Goal: Task Accomplishment & Management: Use online tool/utility

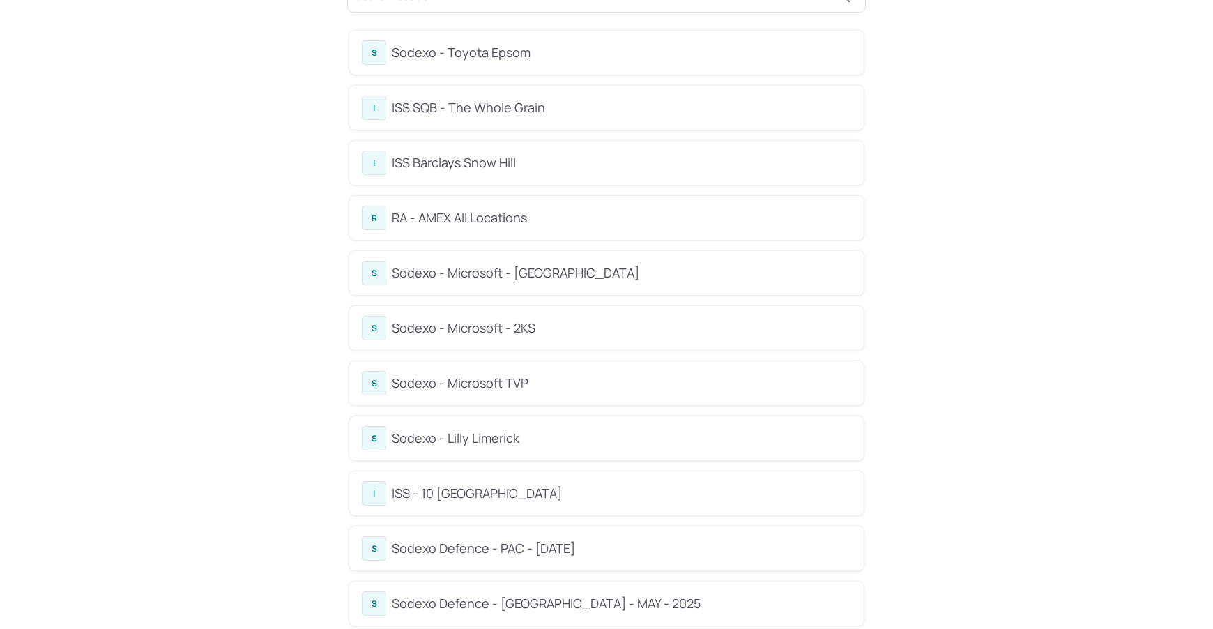
scroll to position [267, 0]
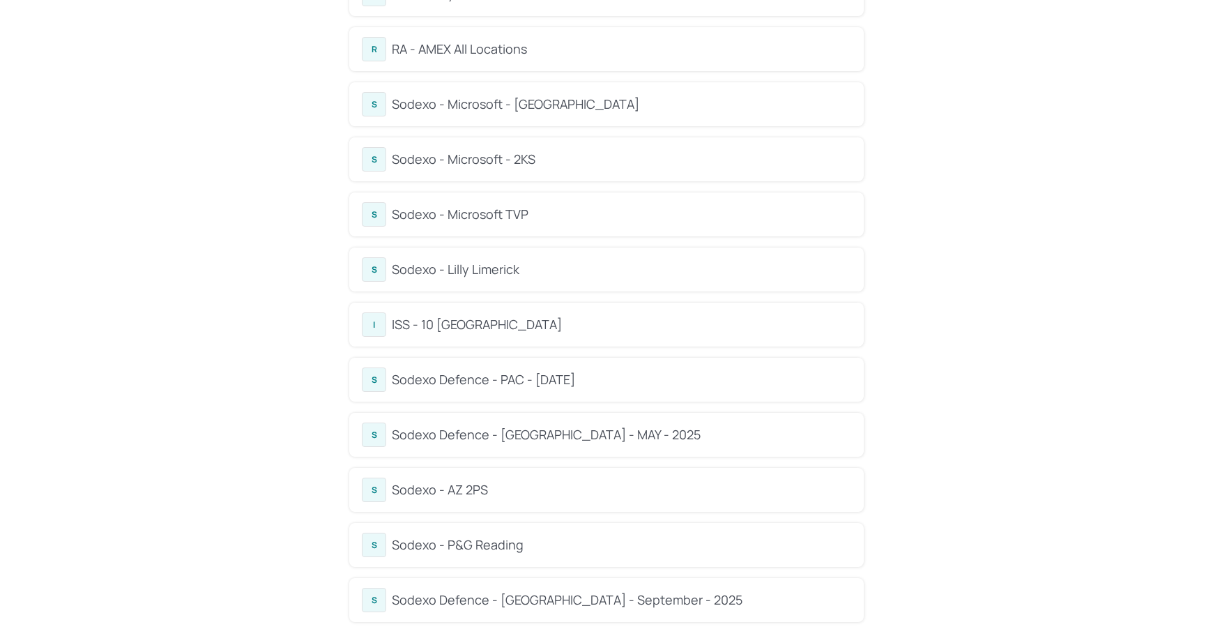
click at [485, 262] on div "Sodexo - Lilly Limerick" at bounding box center [621, 269] width 459 height 19
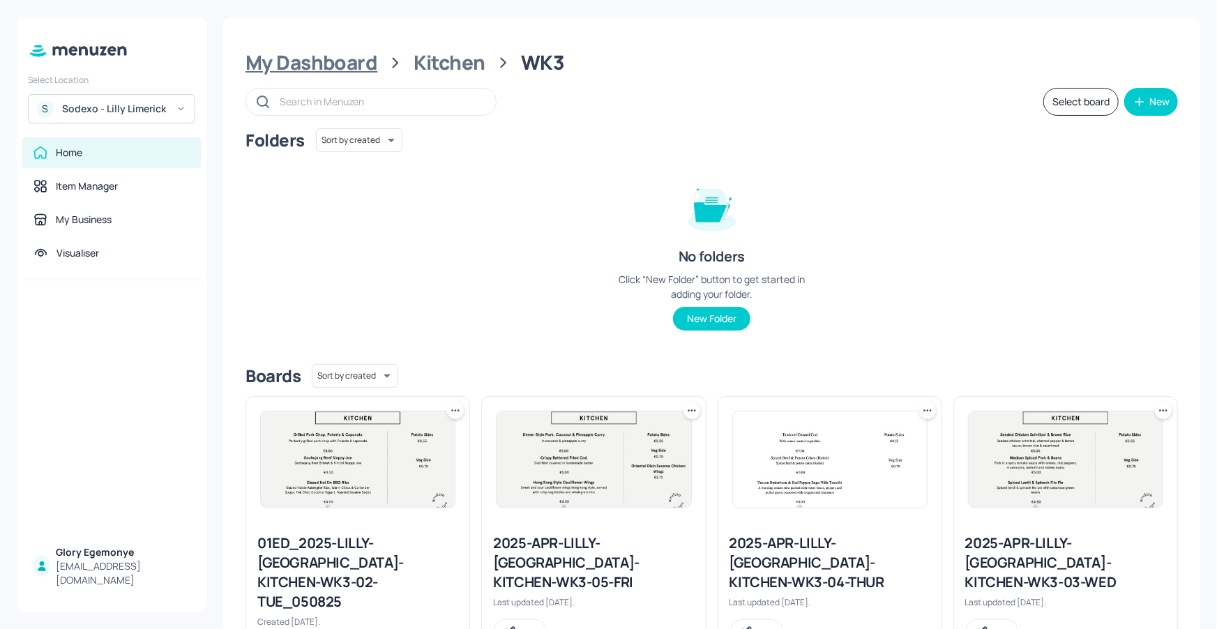
click at [359, 72] on div "My Dashboard" at bounding box center [311, 62] width 132 height 25
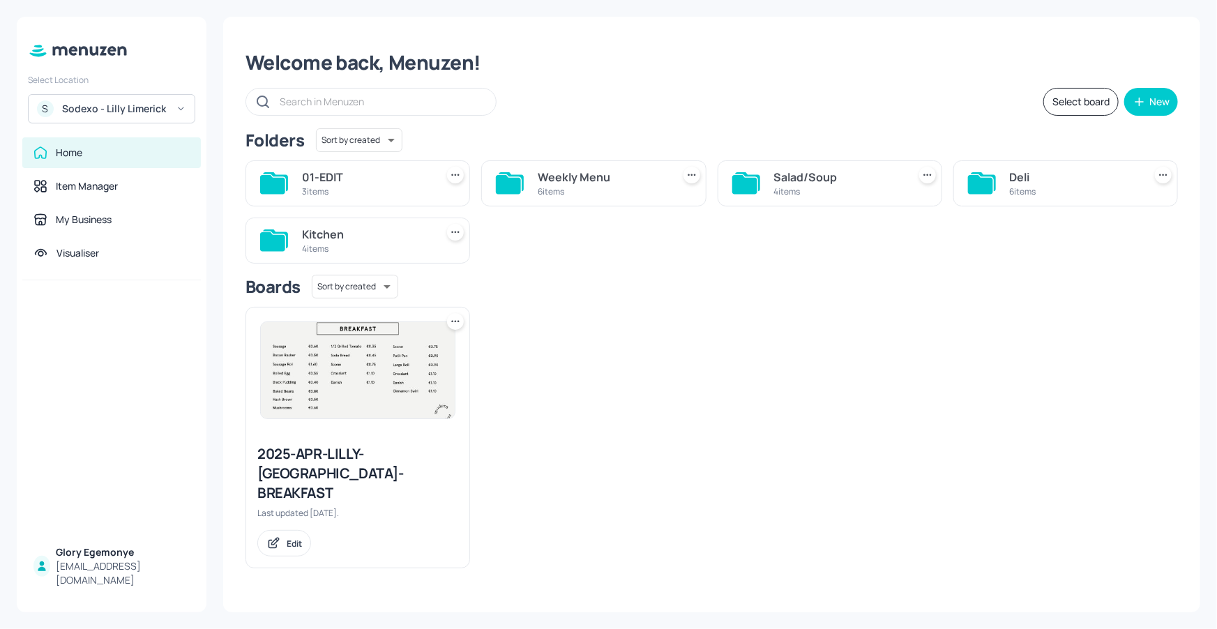
click at [978, 178] on icon at bounding box center [980, 184] width 25 height 19
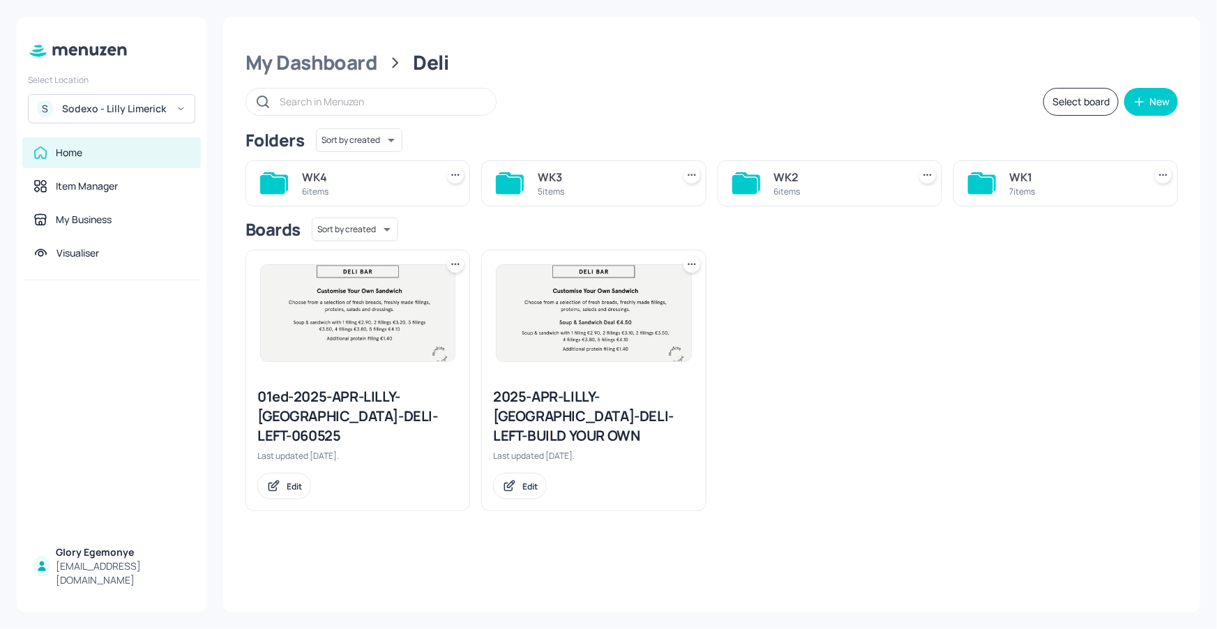
click at [284, 187] on icon at bounding box center [274, 183] width 28 height 22
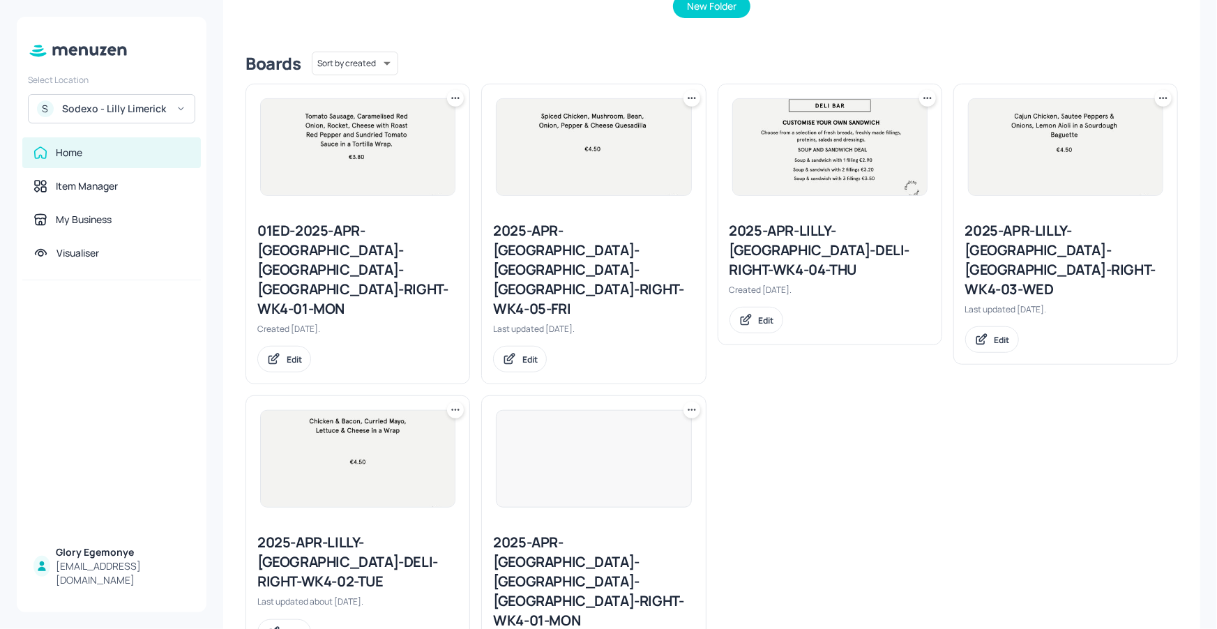
scroll to position [314, 0]
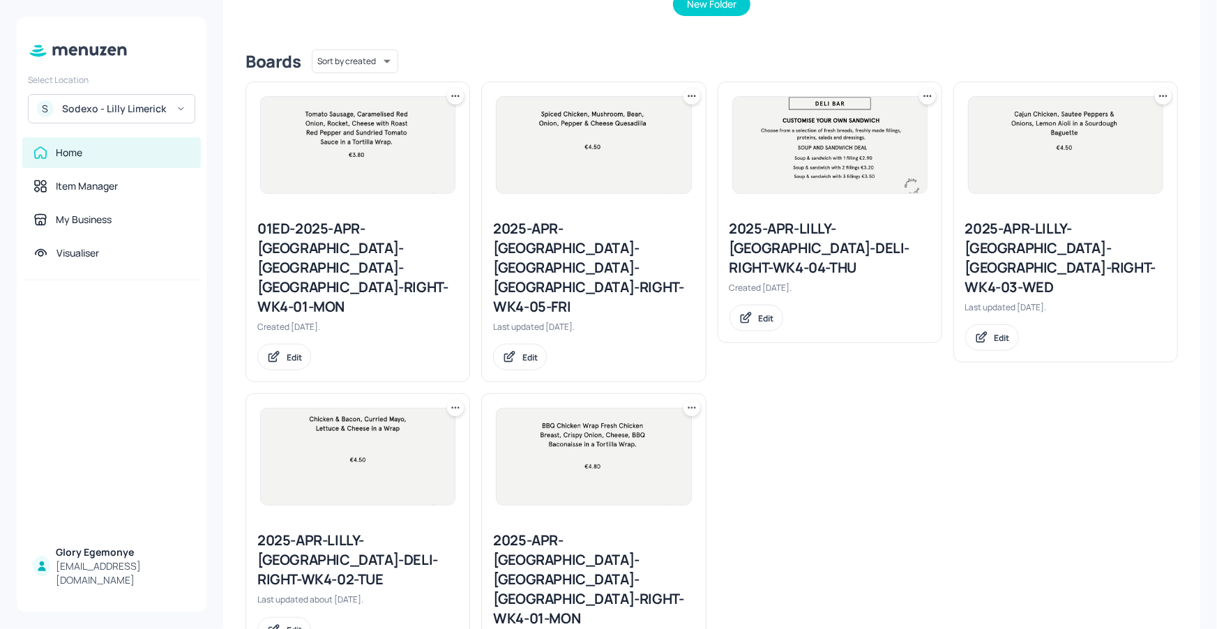
click at [613, 531] on div "2025-APR-[GEOGRAPHIC_DATA]-[GEOGRAPHIC_DATA]-[GEOGRAPHIC_DATA]-RIGHT-WK4-01-MON" at bounding box center [593, 580] width 201 height 98
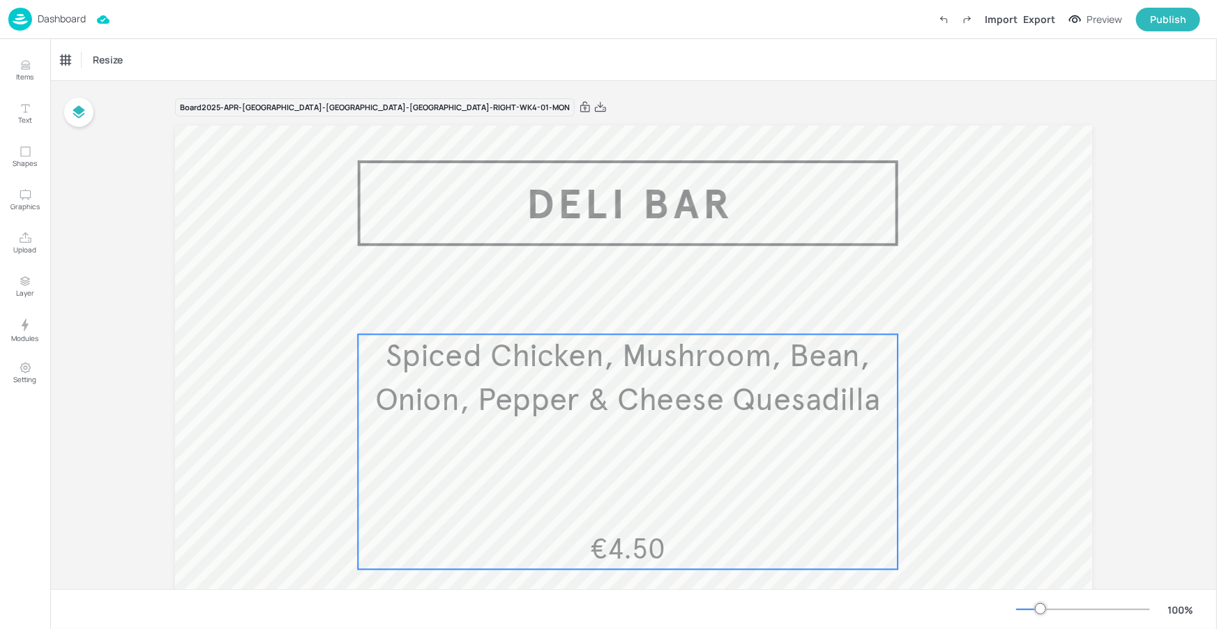
click at [492, 363] on span "Spiced Chicken, Mushroom, Bean, Onion, Pepper & Cheese Quesadilla" at bounding box center [627, 378] width 505 height 83
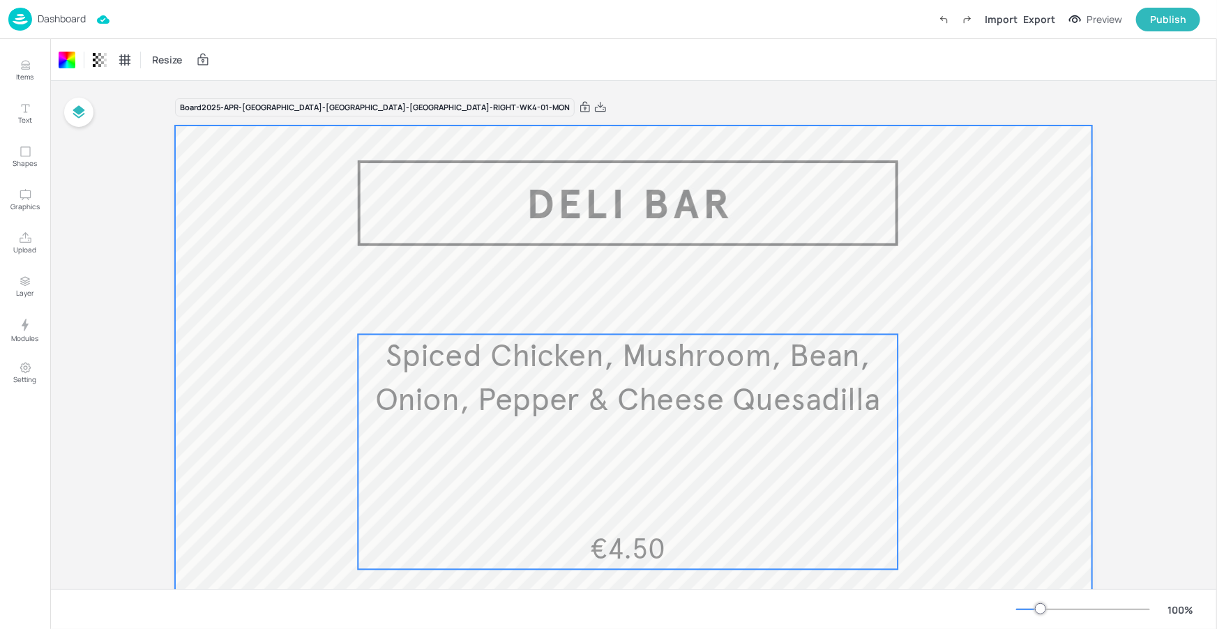
click at [420, 375] on p "Spiced Chicken, Mushroom, Bean, Onion, Pepper & Cheese Quesadilla" at bounding box center [628, 379] width 540 height 88
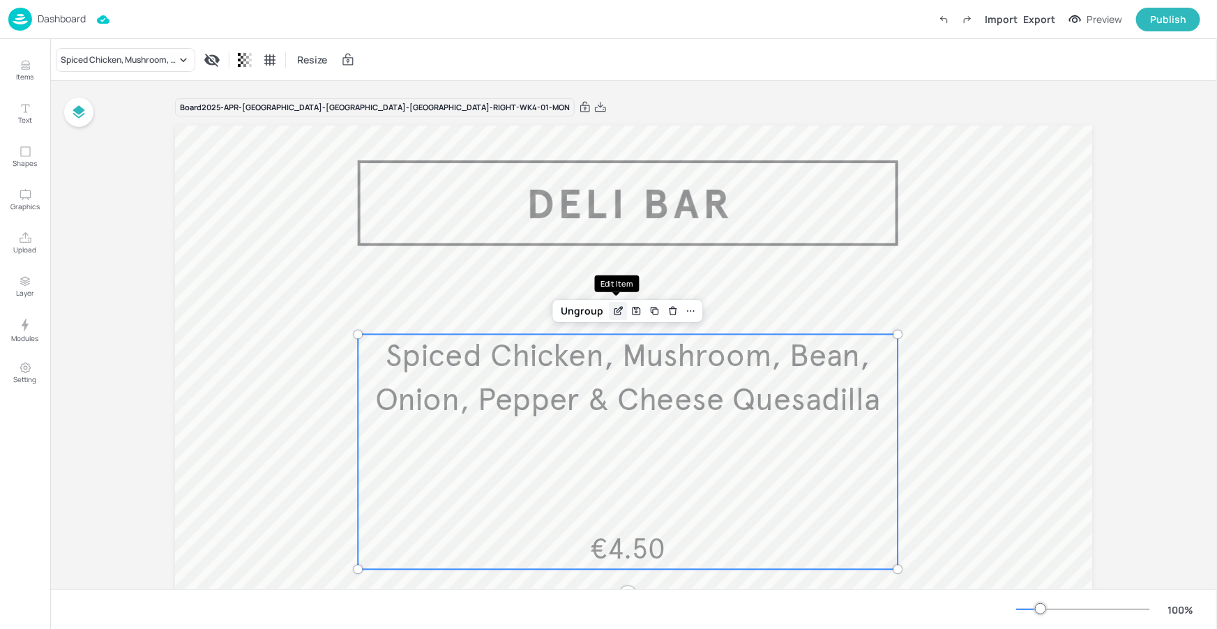
click at [612, 305] on icon "Edit Item" at bounding box center [618, 310] width 12 height 11
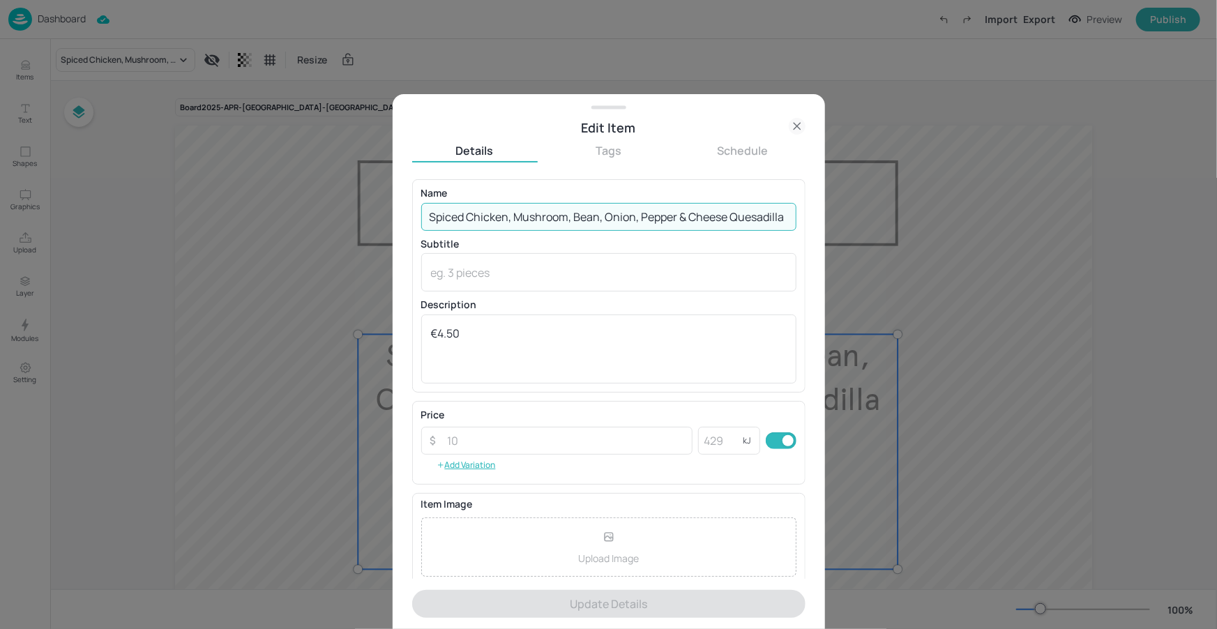
scroll to position [0, 1]
drag, startPoint x: 431, startPoint y: 212, endPoint x: 799, endPoint y: 215, distance: 368.1
click at [799, 215] on div "Name Spiced Chicken, Mushroom, Bean, Onion, Pepper & Cheese Quesadilla ​ Subtit…" at bounding box center [608, 285] width 393 height 213
paste input "Pork neck, Sriracha mayo, Roasted red pepper and Rockets in a Wrap"
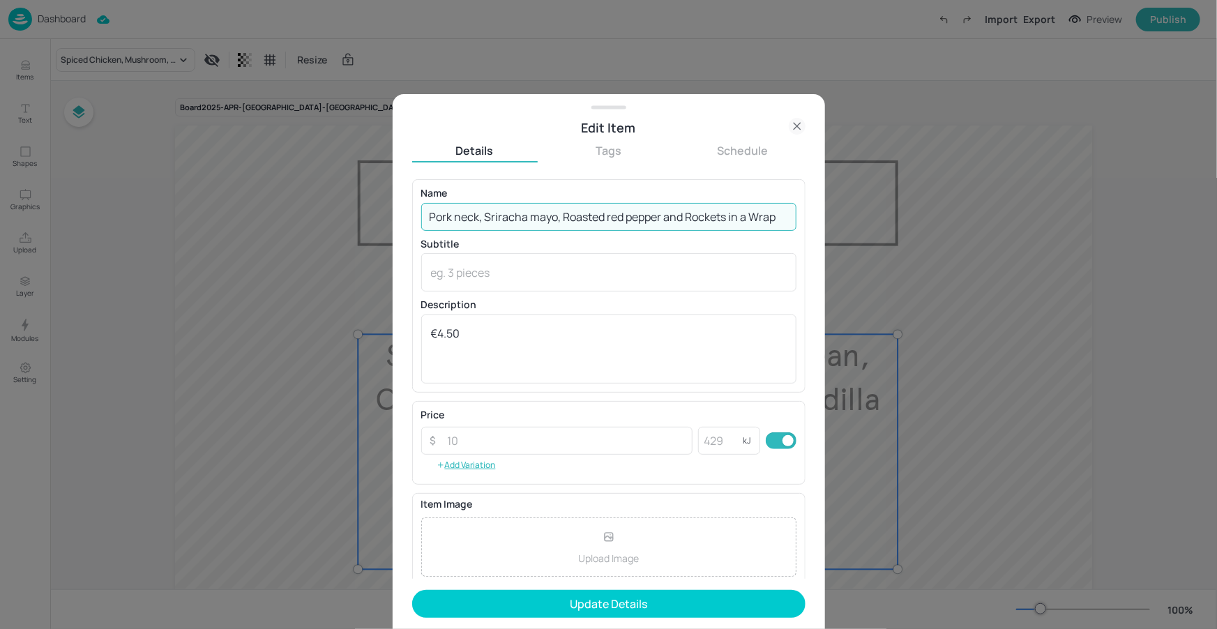
click at [461, 215] on input "Pork neck, Sriracha mayo, Roasted red pepper and Rockets in a Wrap" at bounding box center [608, 217] width 375 height 28
type input "Pork n]Neck, Sriracha mayo, Roasted red pepper and Rockets in a Wrap"
click at [412, 590] on button "Update Details" at bounding box center [608, 604] width 393 height 28
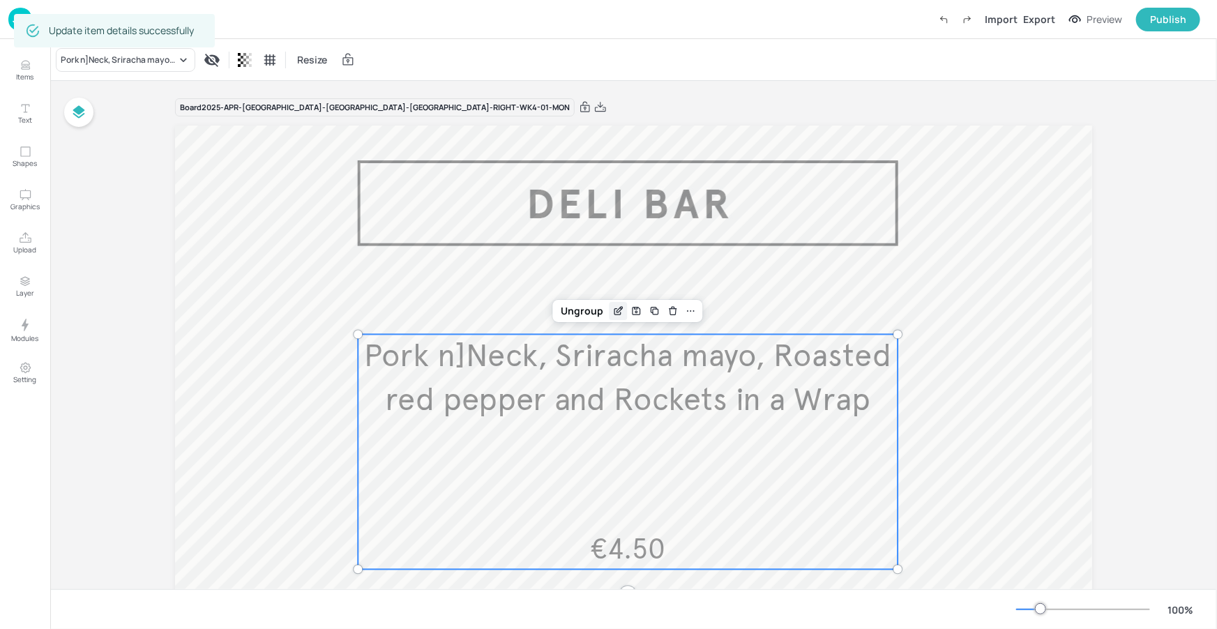
click at [602, 305] on div "Ungroup" at bounding box center [583, 311] width 54 height 18
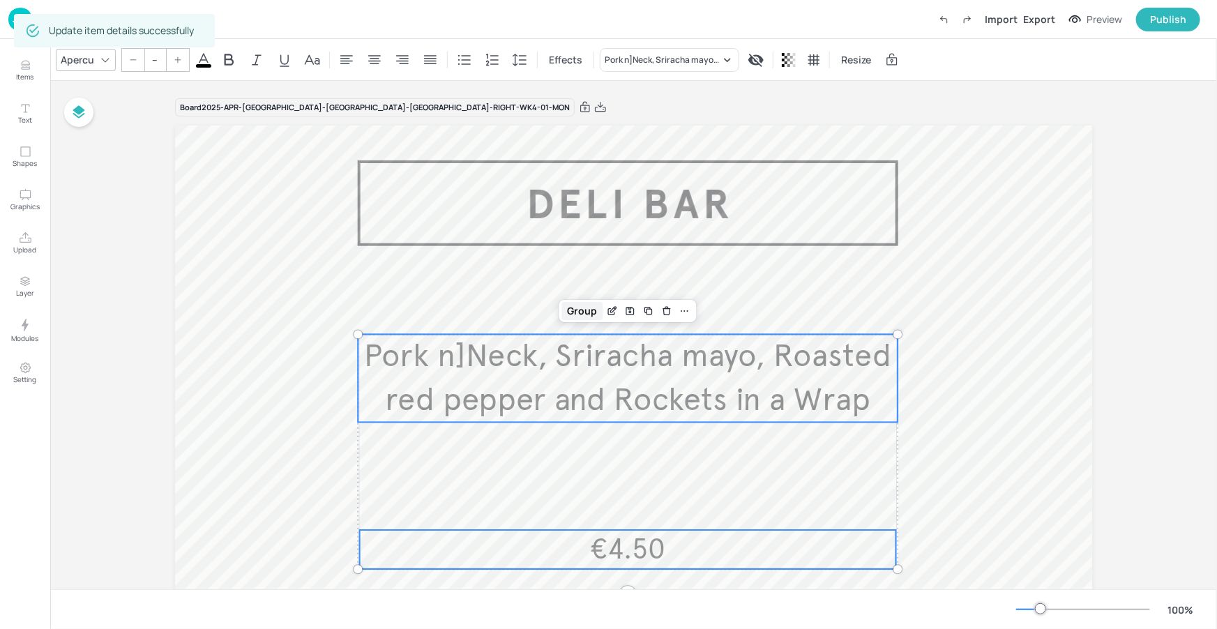
click at [570, 315] on div "Group" at bounding box center [582, 311] width 41 height 18
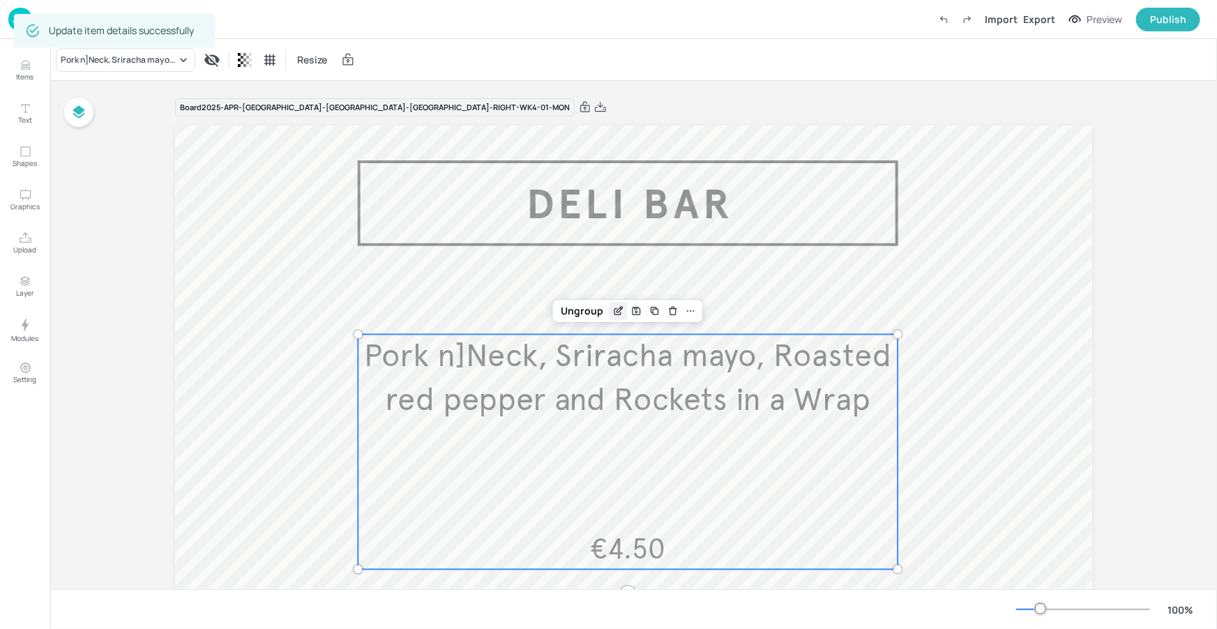
click at [612, 309] on icon "Edit Item" at bounding box center [618, 310] width 12 height 11
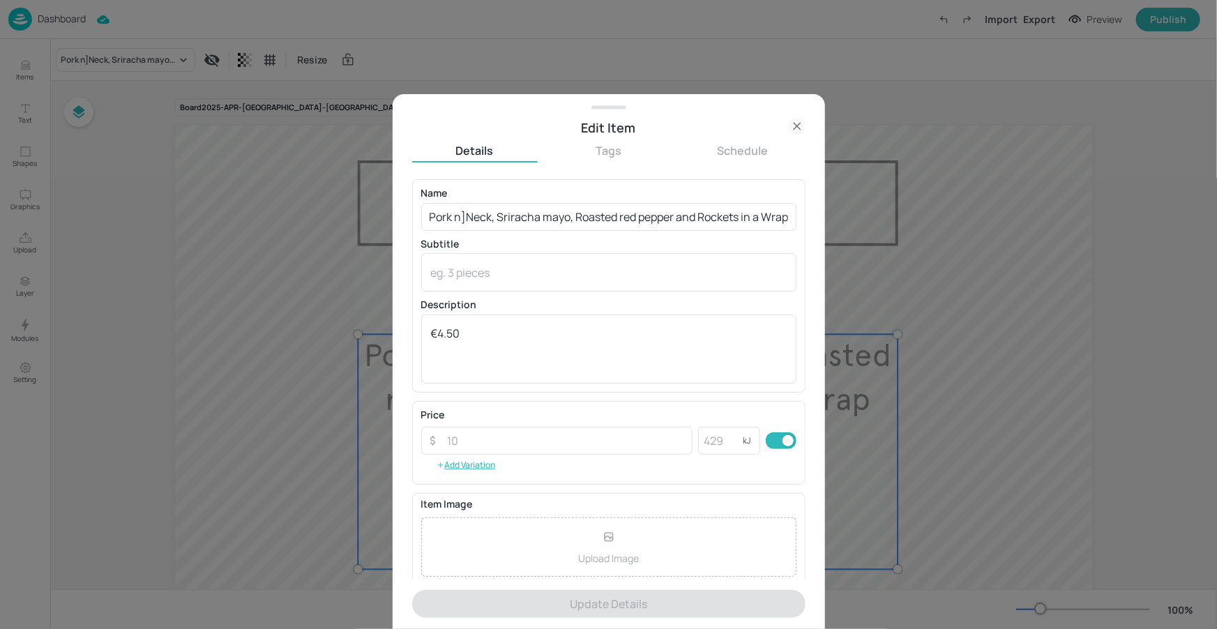
click at [512, 192] on p "Name" at bounding box center [608, 193] width 375 height 10
click at [466, 215] on input "Pork n]Neck, Sriracha mayo, Roasted red pepper and Rockets in a Wrap" at bounding box center [608, 217] width 375 height 28
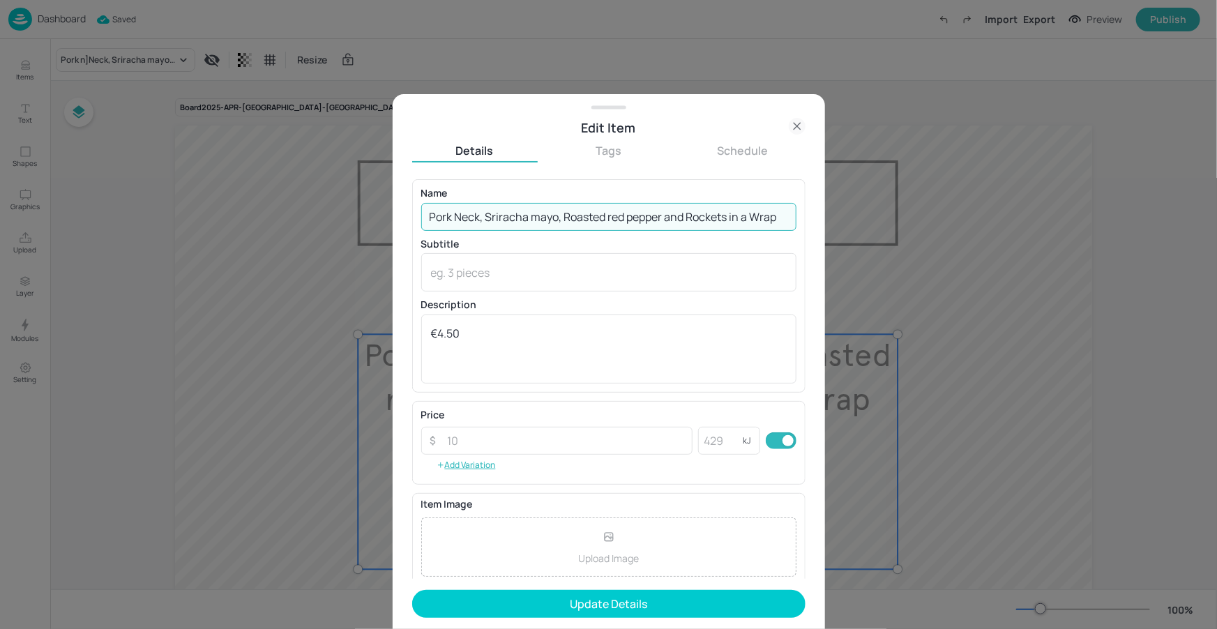
click at [554, 238] on div "Name Pork Neck, Sriracha mayo, Roasted red pepper and Rockets in a Wrap ​ Subti…" at bounding box center [608, 285] width 375 height 195
click at [538, 213] on input "Pork Neck, Sriracha mayo, Roasted red pepper and Rockets in a Wrap" at bounding box center [608, 217] width 375 height 28
click at [637, 225] on input "Pork Neck, Sriracha Mayo, Roasted red pepper and Rockets in a Wrap" at bounding box center [608, 217] width 375 height 28
click at [610, 218] on input "Pork Neck, Sriracha Mayo, Roasted red pepper and Rockets in a Wrap" at bounding box center [608, 217] width 375 height 28
click at [637, 221] on input "Pork Neck, Sriracha Mayo, Roasted Red pepper and Rockets in a Wrap" at bounding box center [608, 217] width 375 height 28
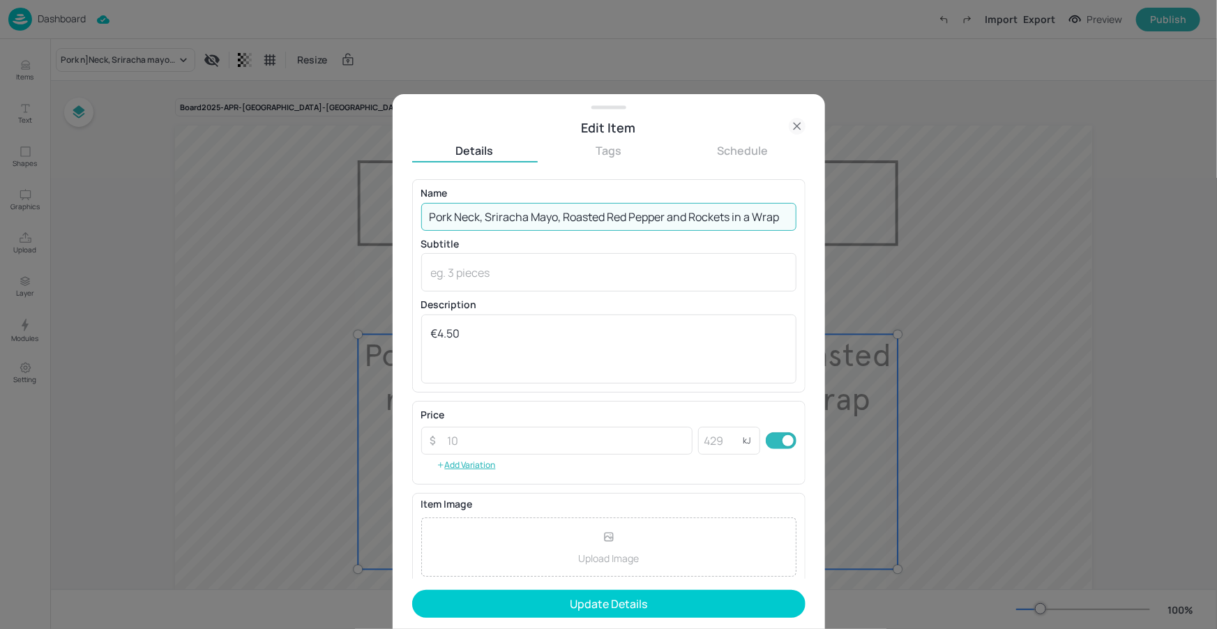
click at [687, 222] on input "Pork Neck, Sriracha Mayo, Roasted Red Pepper and Rockets in a Wrap" at bounding box center [608, 217] width 375 height 28
type input "Pork Neck, Sriracha Mayo, Roasted Red Pepper & Rockets in a Wrap"
click at [655, 247] on p "Subtitle" at bounding box center [608, 244] width 375 height 10
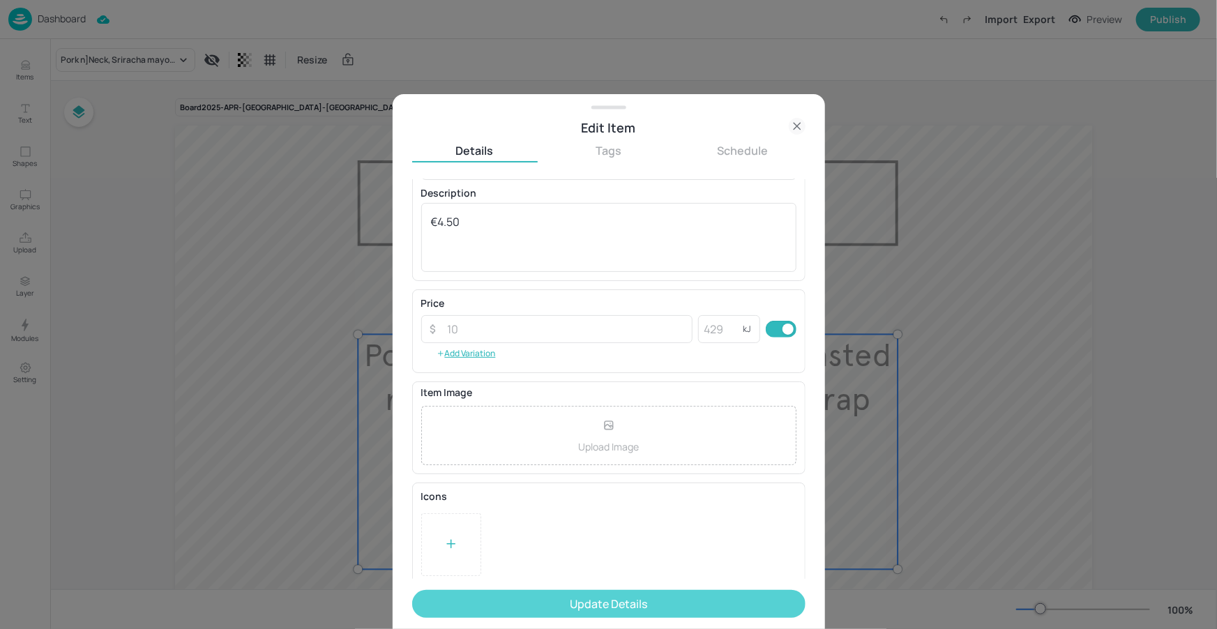
scroll to position [116, 0]
click at [627, 596] on button "Update Details" at bounding box center [608, 604] width 393 height 28
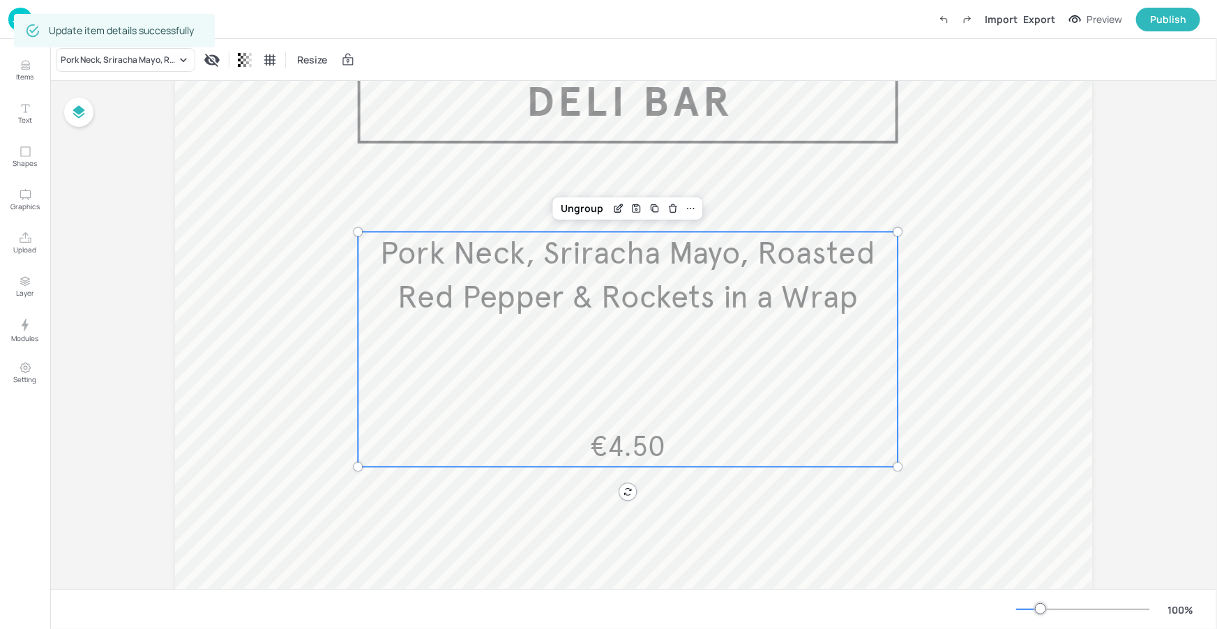
scroll to position [106, 0]
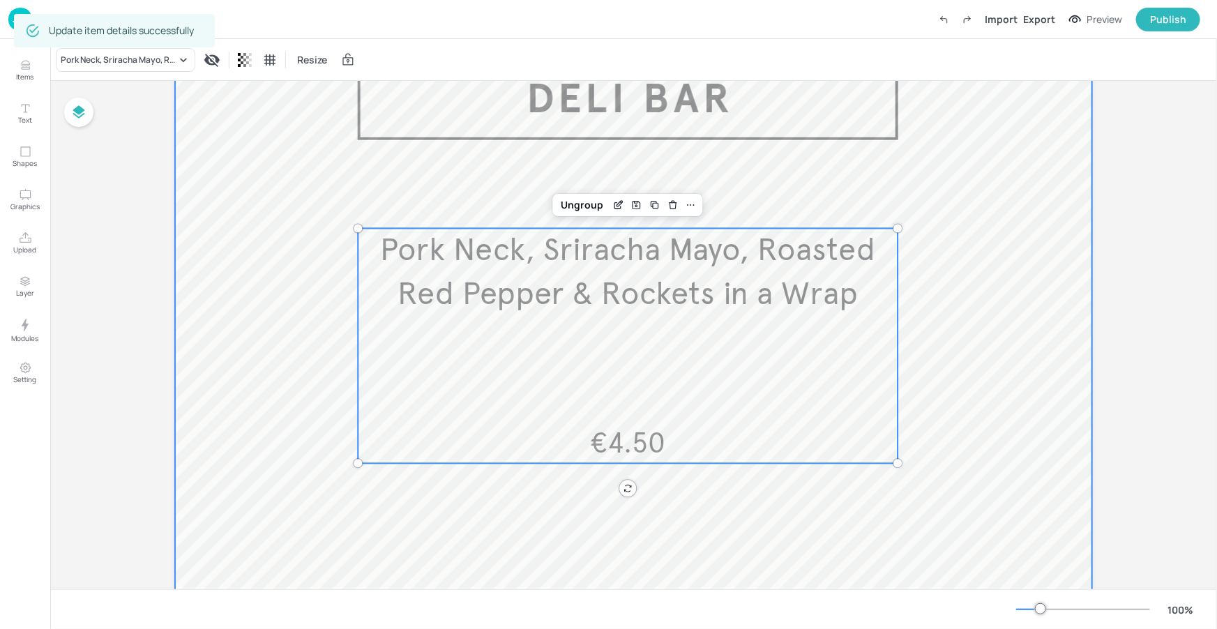
click at [722, 116] on div at bounding box center [633, 396] width 917 height 753
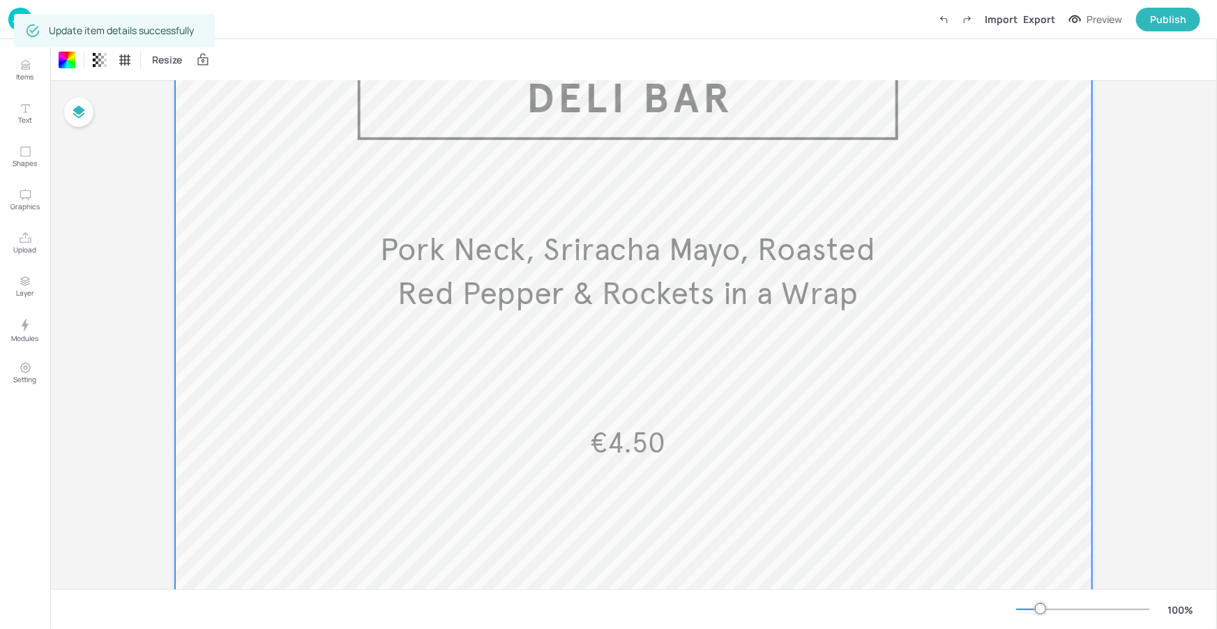
click at [1057, 18] on div "Import Export Preview Publish" at bounding box center [1065, 20] width 268 height 24
click at [1053, 20] on div "Export" at bounding box center [1039, 19] width 32 height 15
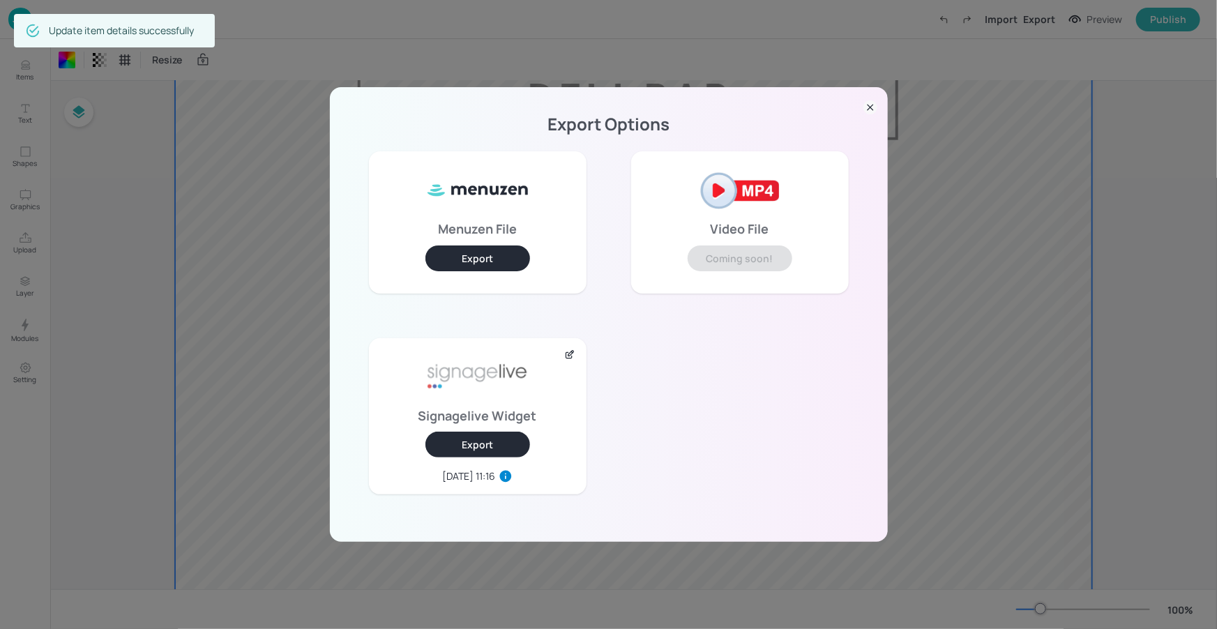
click at [487, 448] on button "Export" at bounding box center [477, 445] width 105 height 26
